Goal: Information Seeking & Learning: Find specific fact

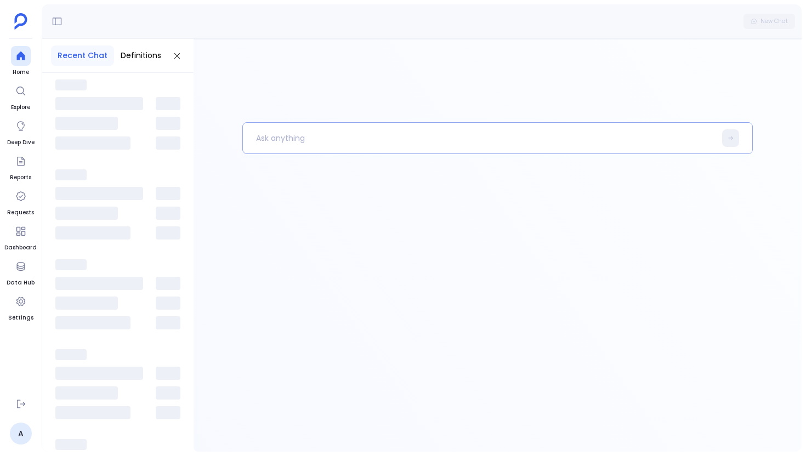
click at [291, 140] on p at bounding box center [479, 138] width 472 height 29
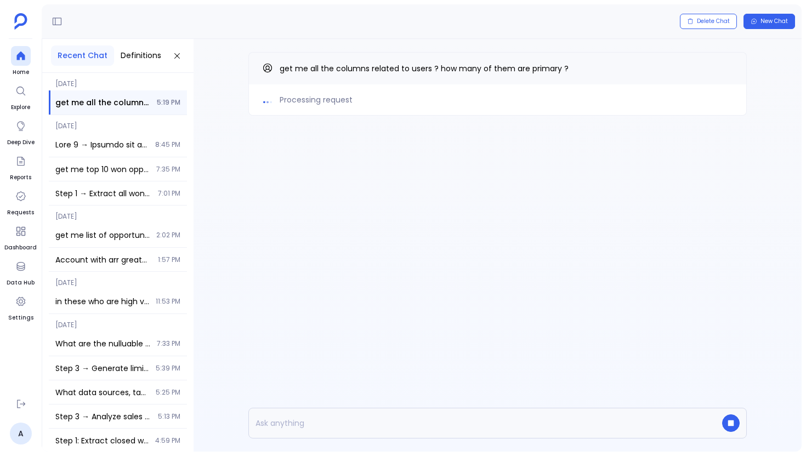
click at [312, 161] on div "Processing request get me all the columns related to users ? how many of them a…" at bounding box center [497, 106] width 608 height 134
click at [336, 189] on div "Processing request get me all the columns related to users ? how many of them a…" at bounding box center [497, 245] width 608 height 413
click at [313, 167] on div "Processing request get me all the columns related to users ? how many of them a…" at bounding box center [497, 106] width 608 height 134
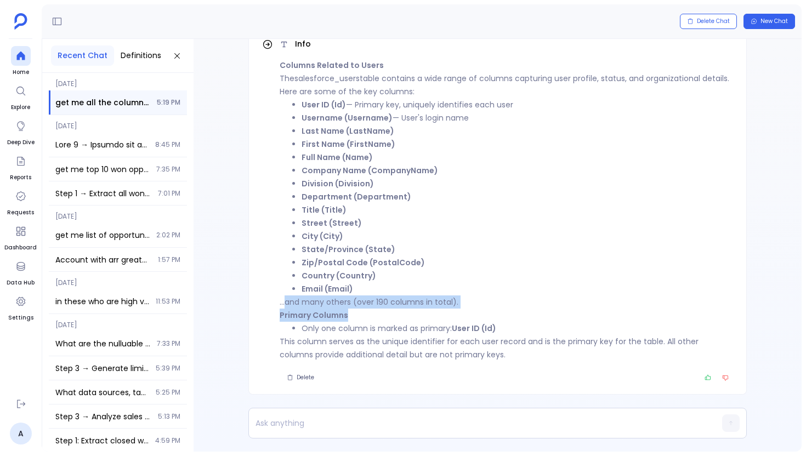
drag, startPoint x: 352, startPoint y: 313, endPoint x: 287, endPoint y: 298, distance: 67.5
click at [287, 298] on div "Columns Related to Users The salesforce_users table contains a wide range of co…" at bounding box center [506, 210] width 453 height 303
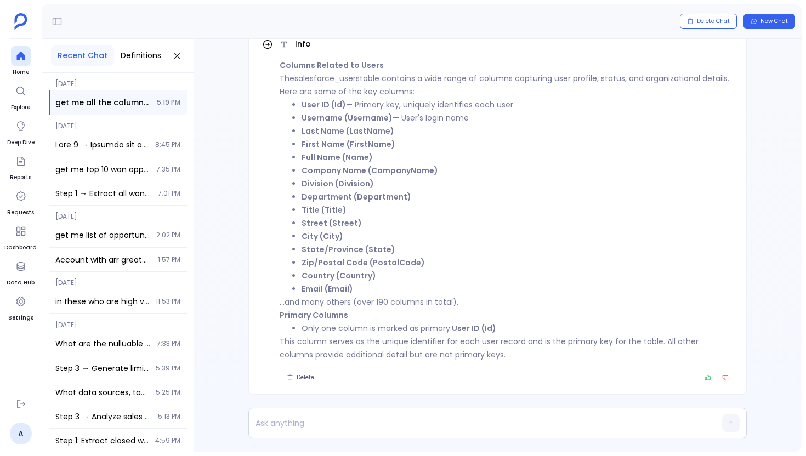
click at [287, 173] on ul "User ID (Id) — Primary key, uniquely identifies each user Username (Username) —…" at bounding box center [506, 196] width 453 height 197
click at [254, 303] on div "Info Columns Related to Users The salesforce_users table contains a wide range …" at bounding box center [497, 212] width 498 height 365
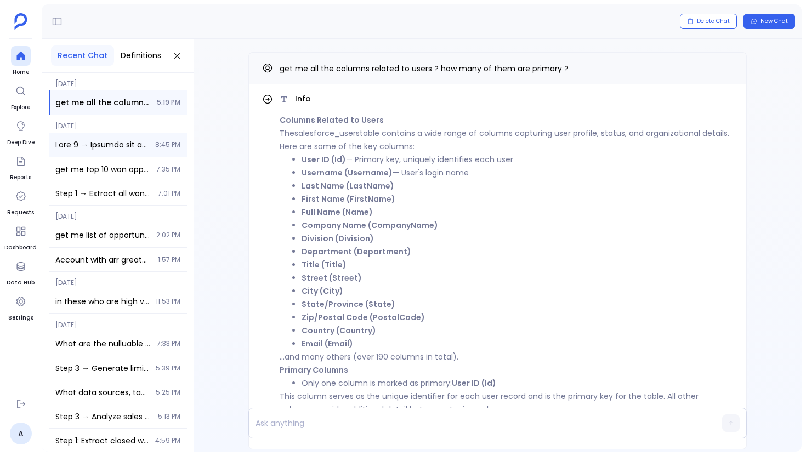
click at [132, 156] on div "8:45 PM" at bounding box center [118, 145] width 138 height 24
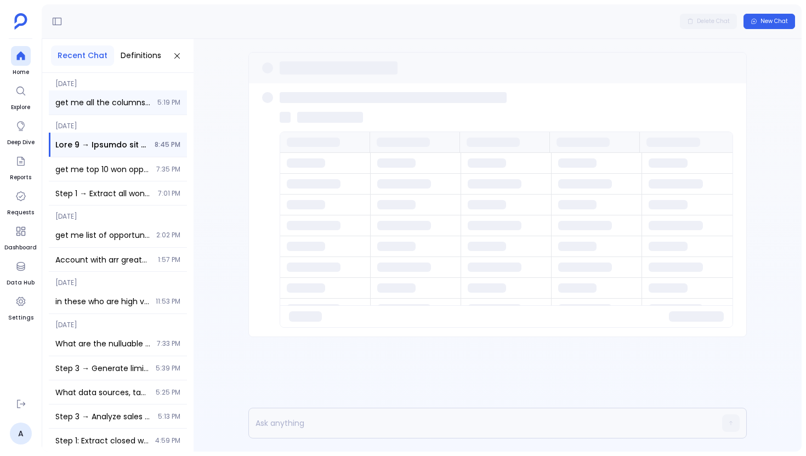
click at [128, 95] on div "get me all the columns related to users ? how many of them are primary ? 5:19 PM" at bounding box center [118, 102] width 138 height 24
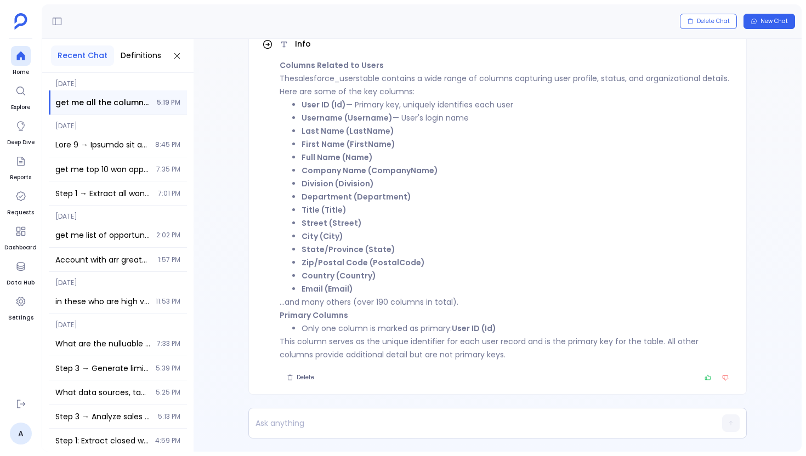
scroll to position [-55, 0]
